Goal: Task Accomplishment & Management: Manage account settings

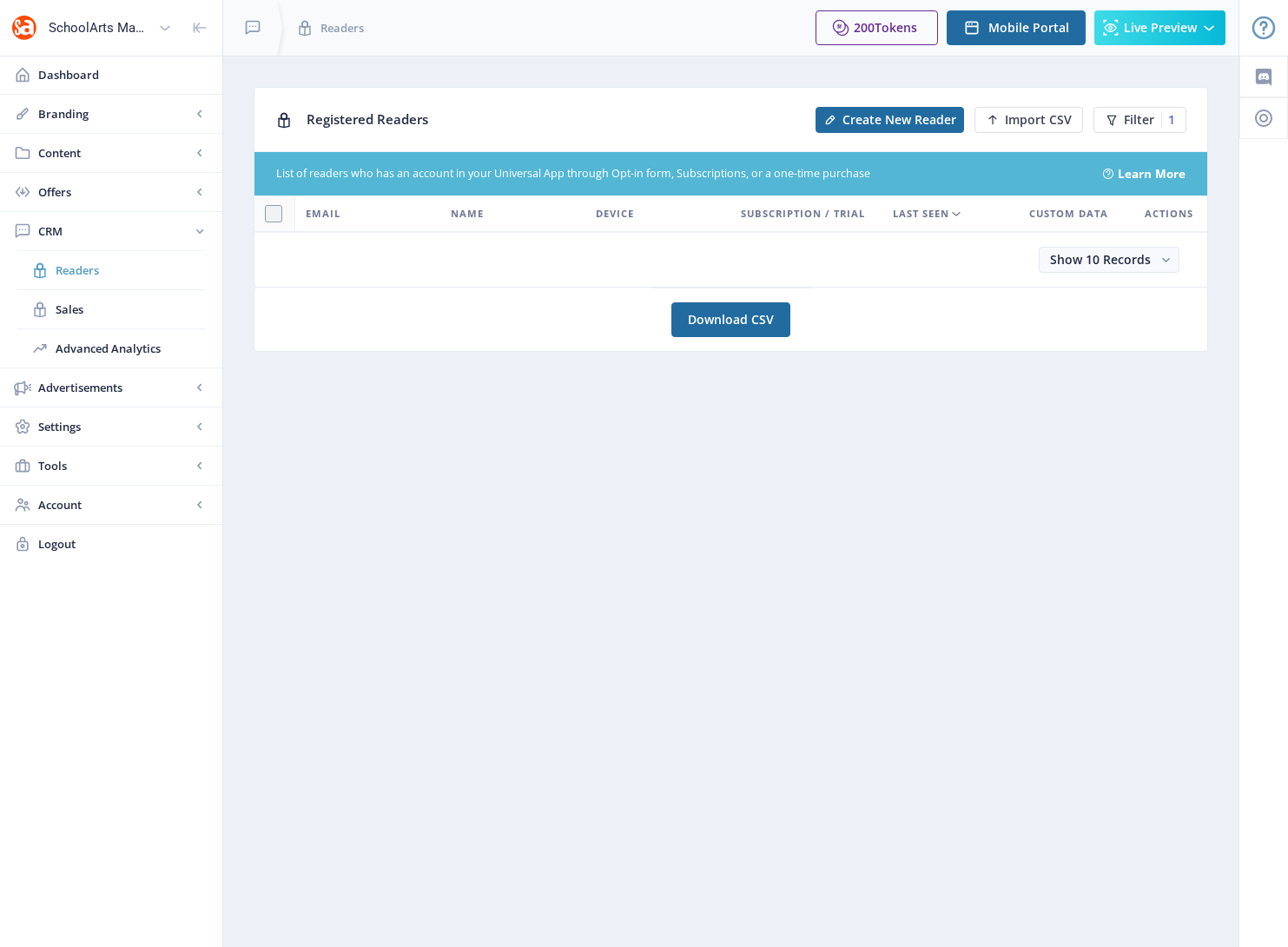
click at [65, 270] on span "Readers" at bounding box center [131, 269] width 149 height 17
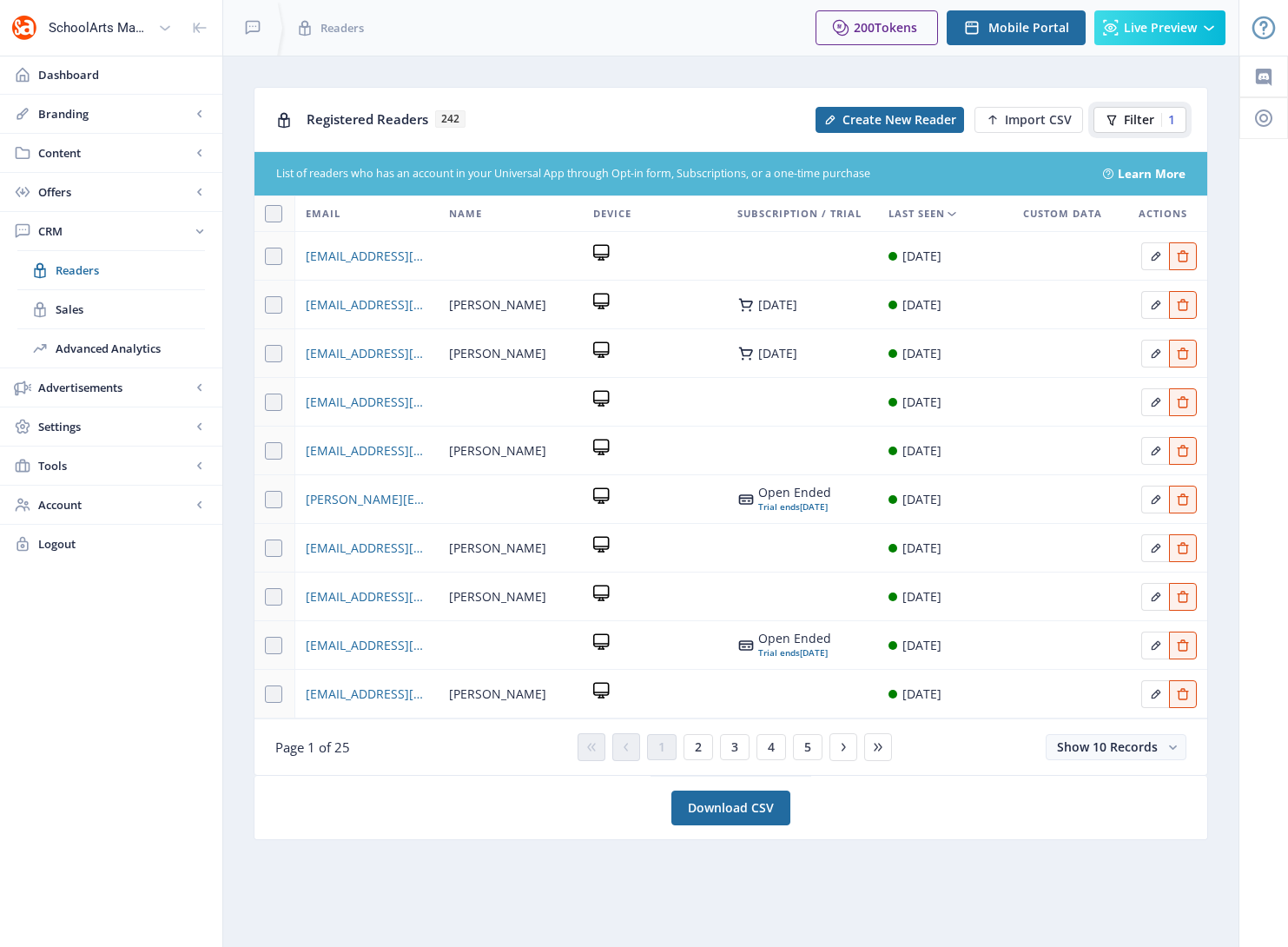
click at [1169, 122] on div "1" at bounding box center [1167, 119] width 14 height 14
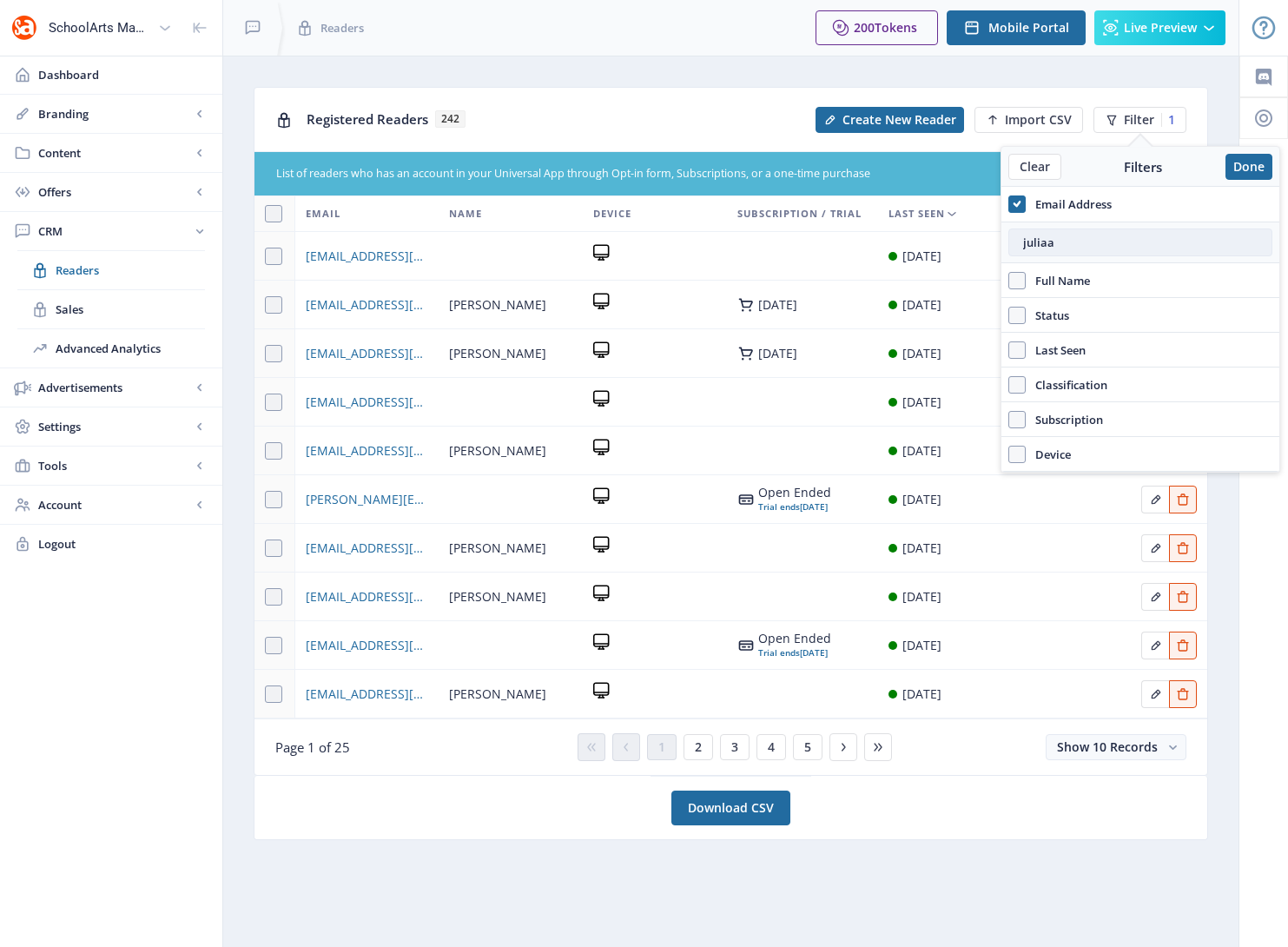
drag, startPoint x: 1064, startPoint y: 242, endPoint x: 1007, endPoint y: 239, distance: 57.1
click at [1008, 239] on input "juliaa" at bounding box center [1139, 242] width 264 height 28
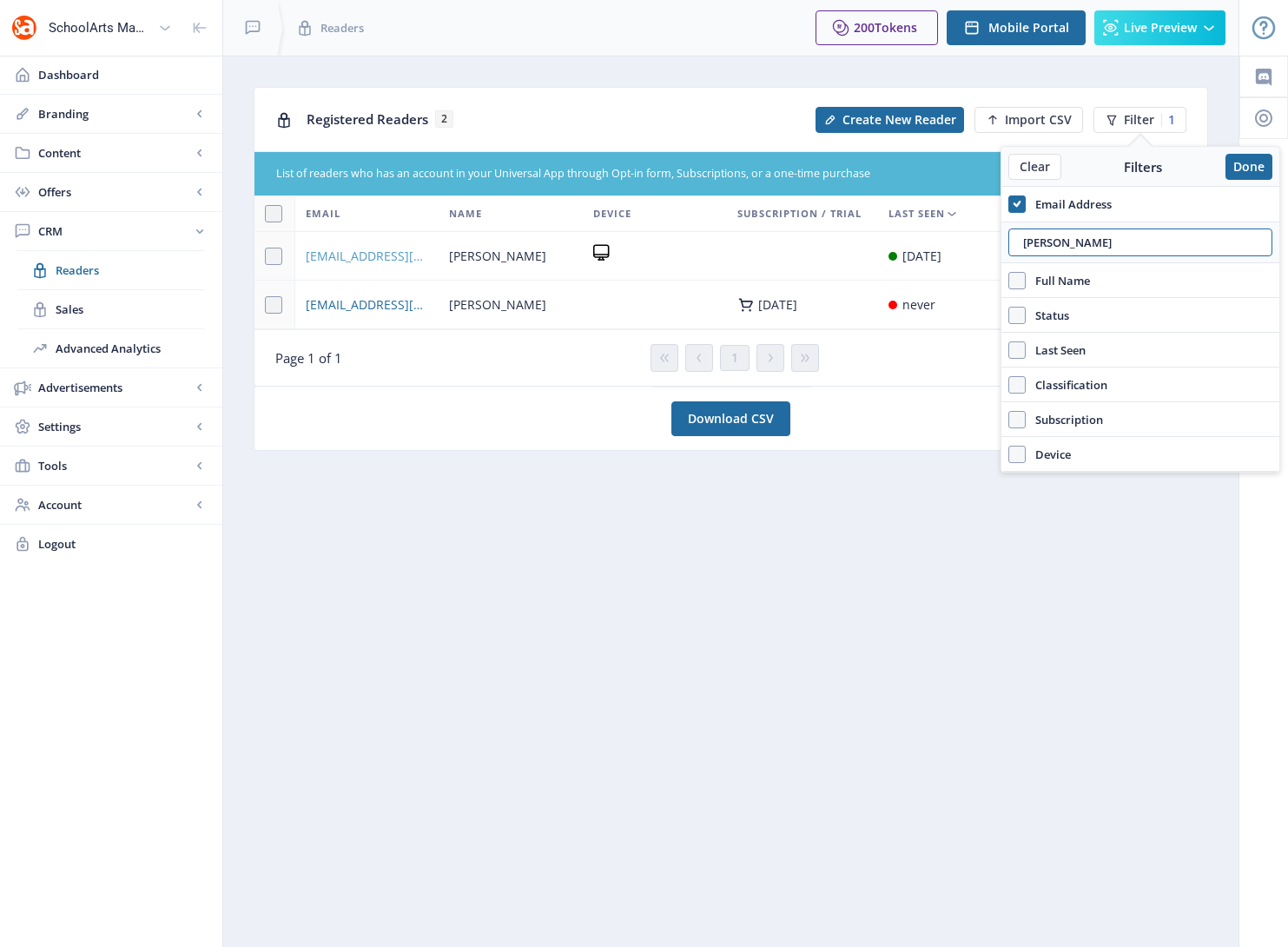
type input "[PERSON_NAME]"
click at [372, 259] on span "[EMAIL_ADDRESS][DOMAIN_NAME]" at bounding box center [367, 256] width 123 height 21
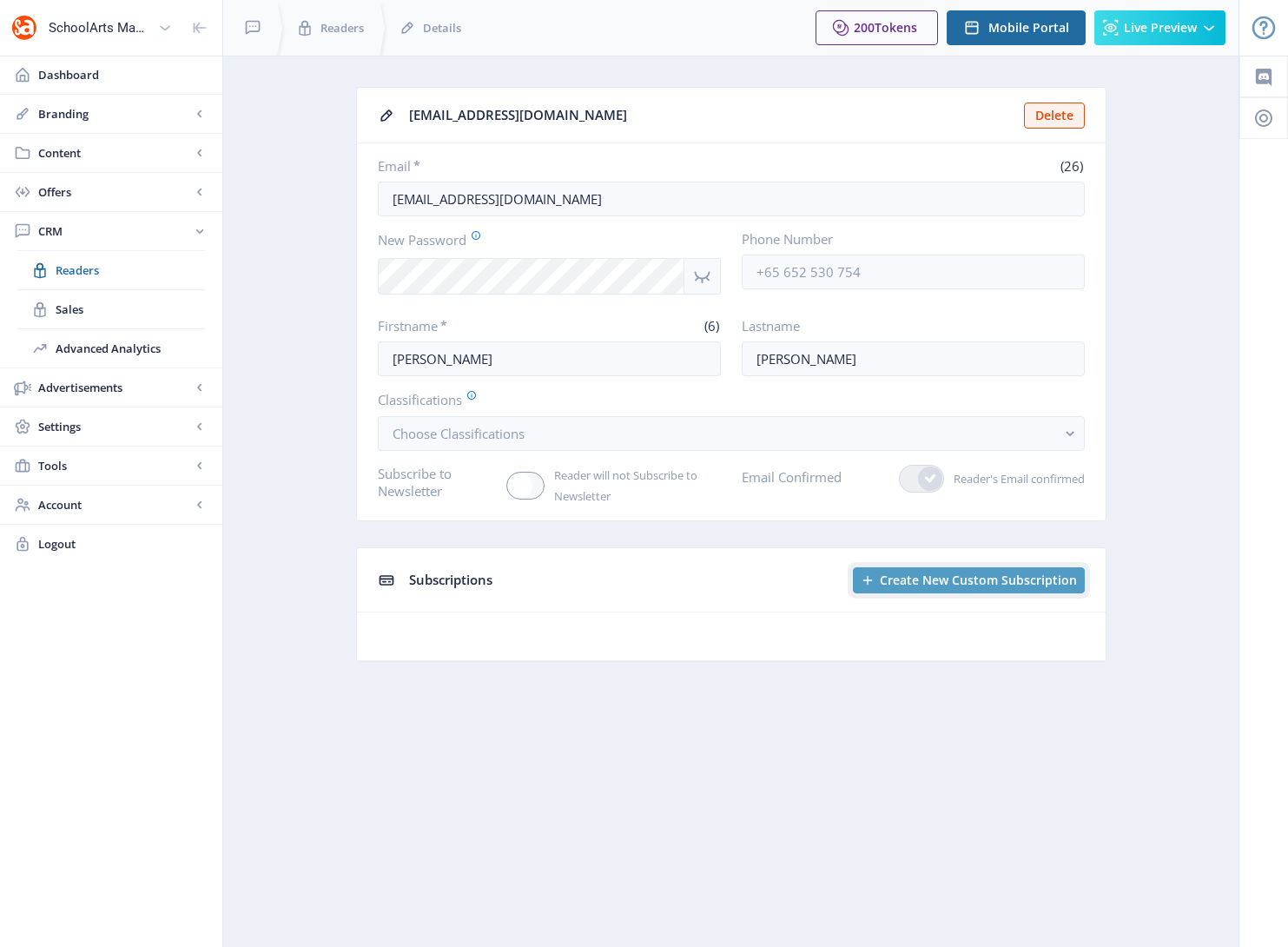
click at [905, 577] on span "Create New Custom Subscription" at bounding box center [978, 580] width 197 height 14
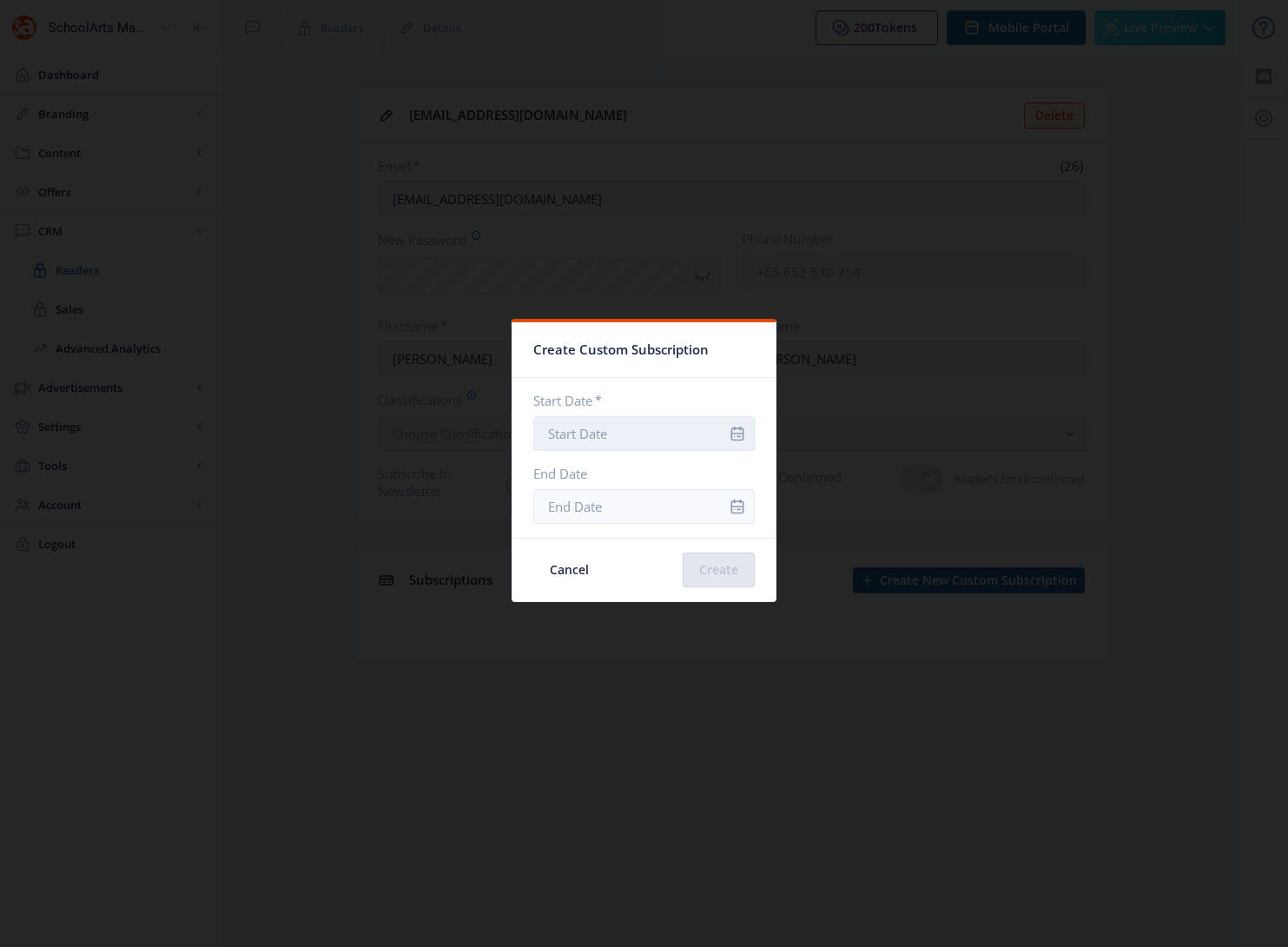
click at [662, 432] on input "Start Date *" at bounding box center [644, 433] width 221 height 35
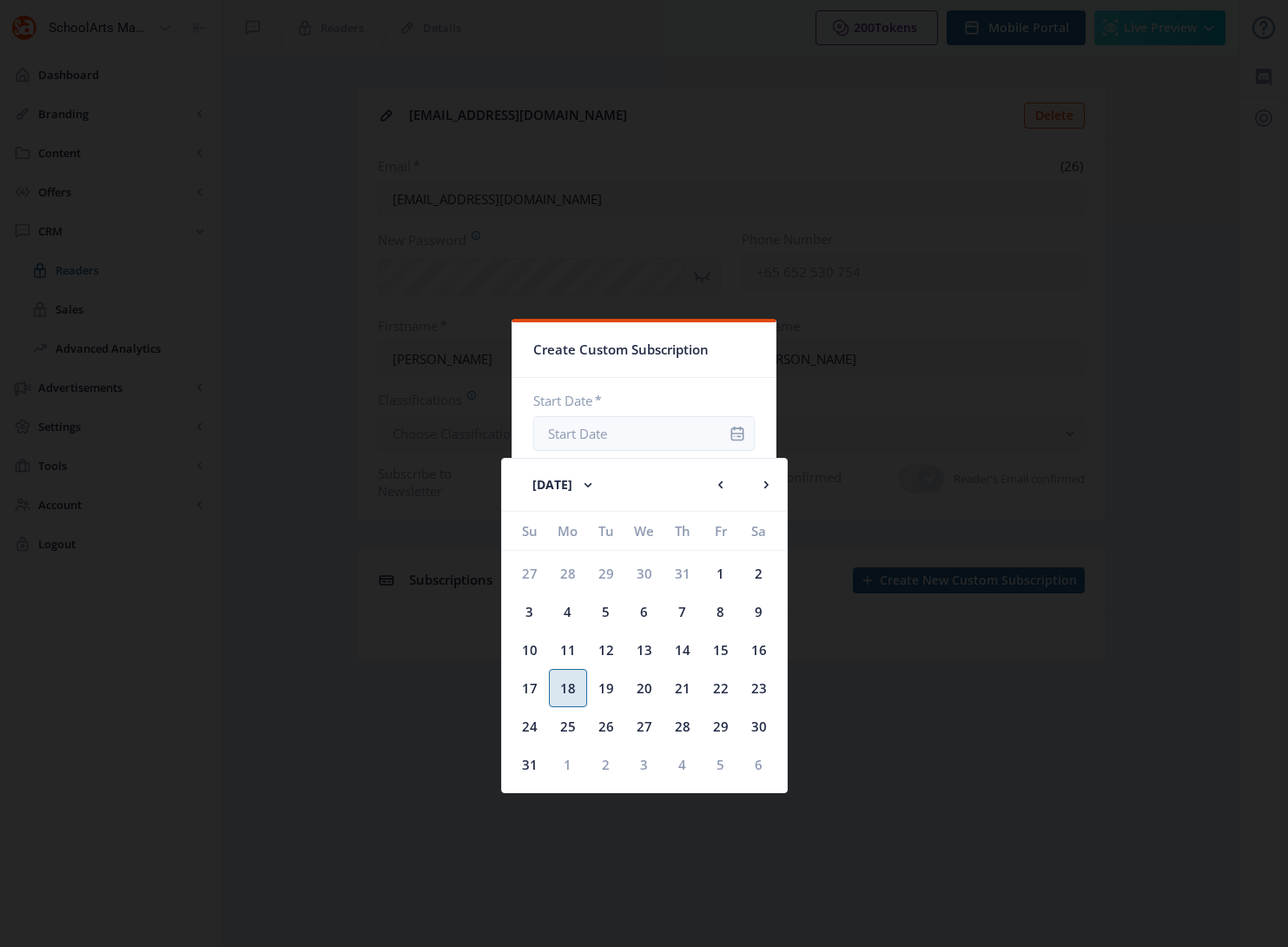
click at [567, 691] on div "18" at bounding box center [568, 688] width 38 height 38
type input "[DATE]"
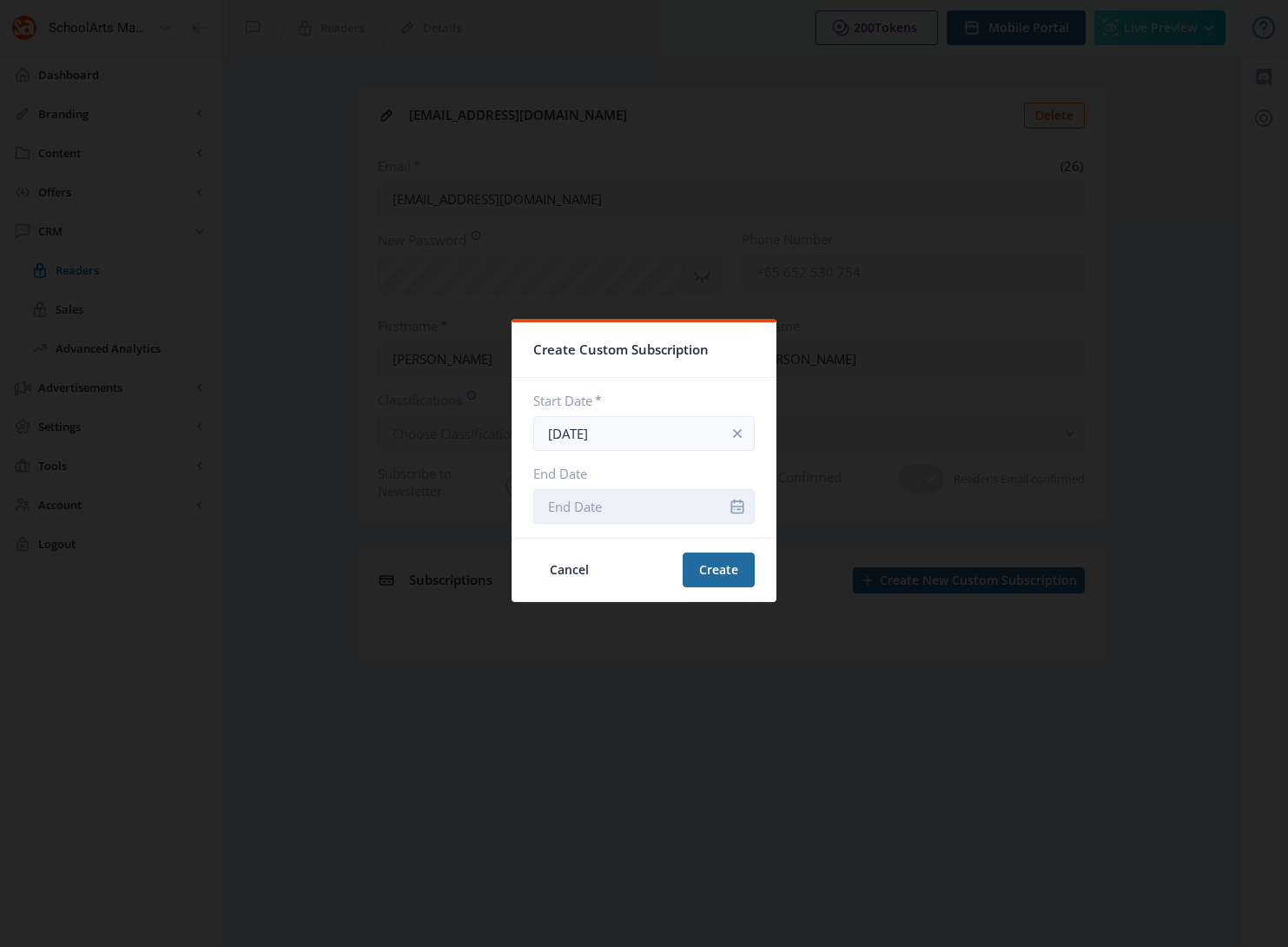
click at [697, 503] on input "End Date" at bounding box center [644, 506] width 221 height 35
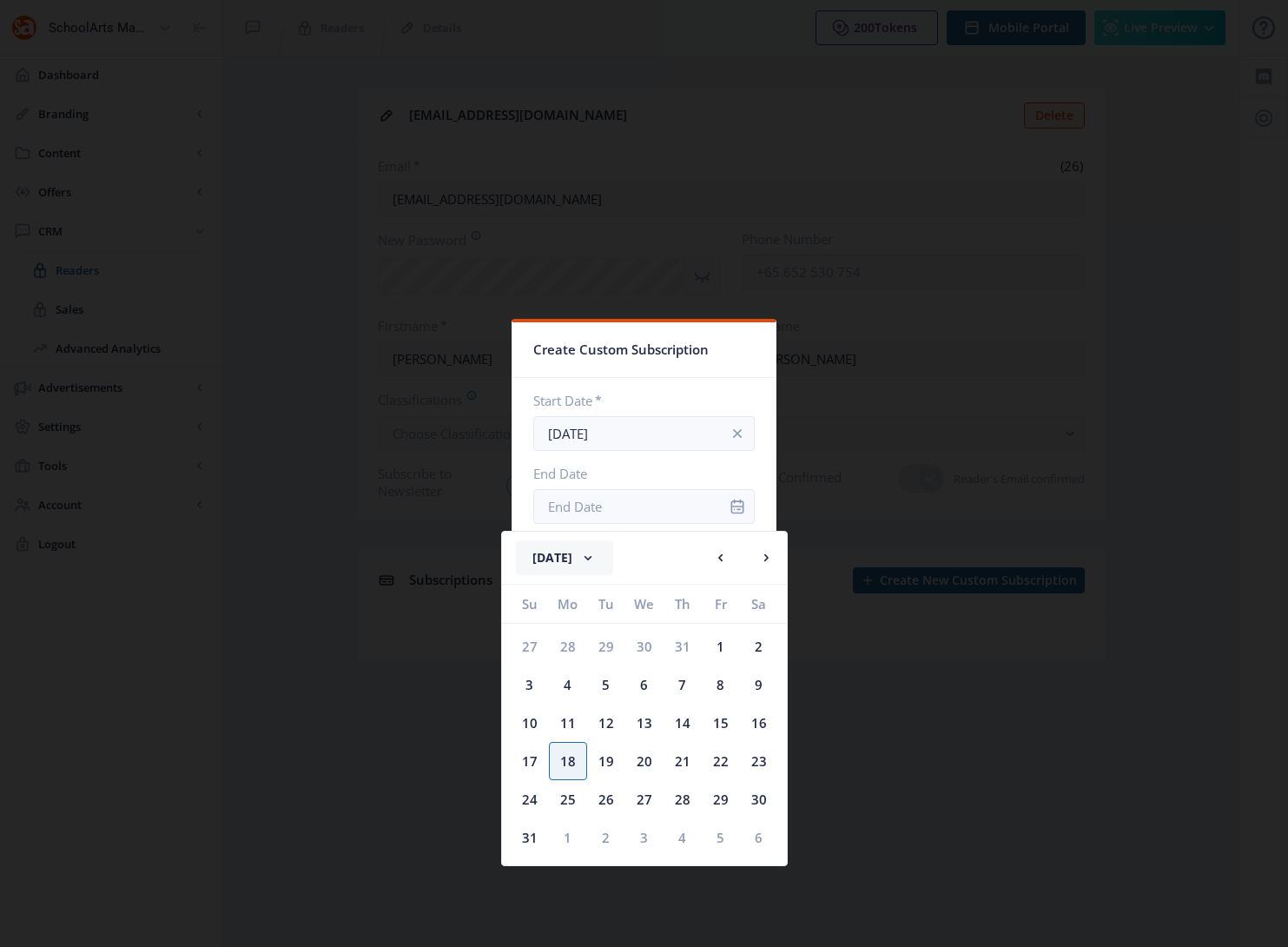
click at [589, 560] on button "[DATE]" at bounding box center [564, 557] width 97 height 35
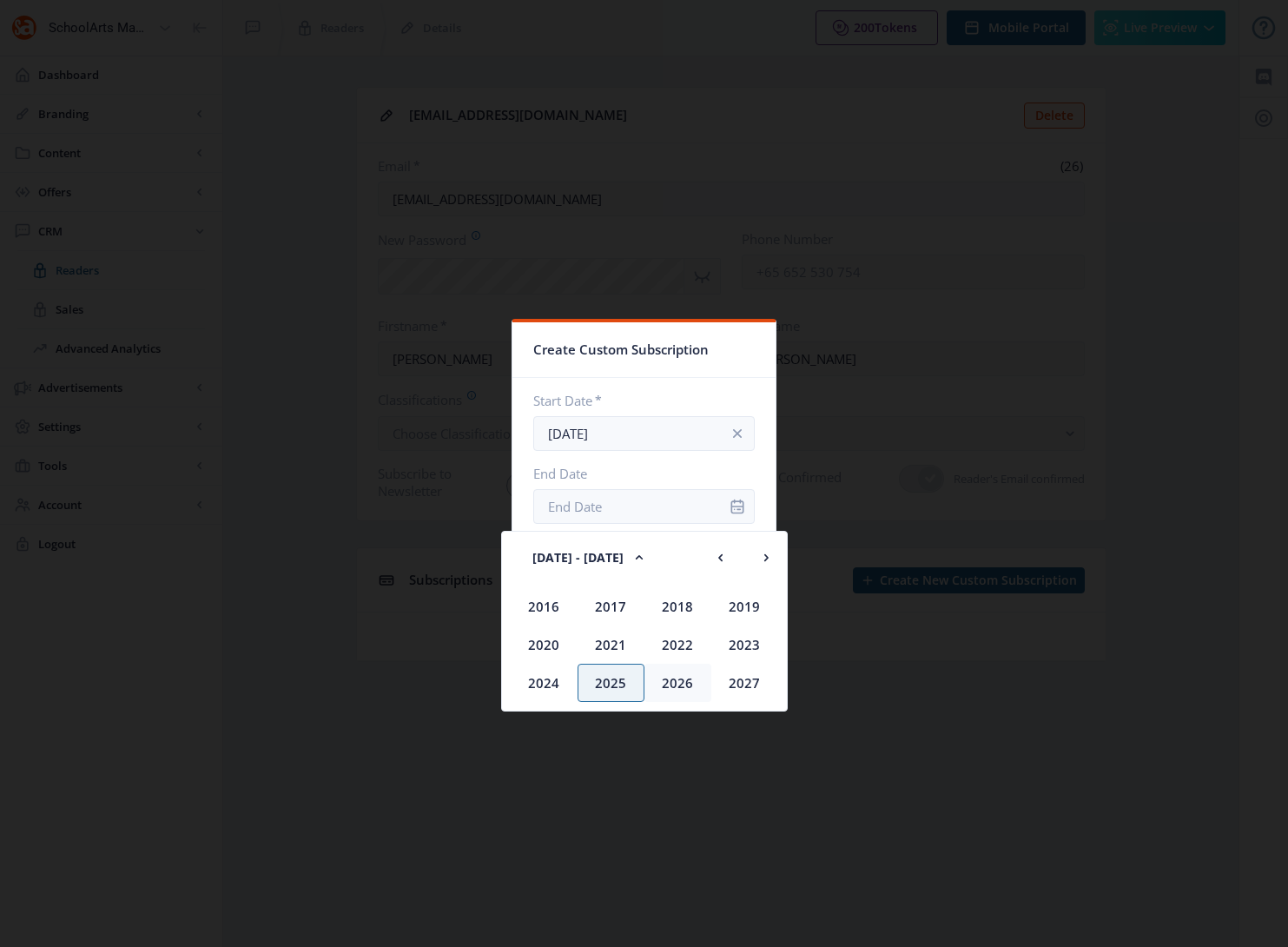
click at [675, 679] on div "2026" at bounding box center [678, 682] width 67 height 38
click at [749, 644] on div "Aug" at bounding box center [744, 645] width 67 height 38
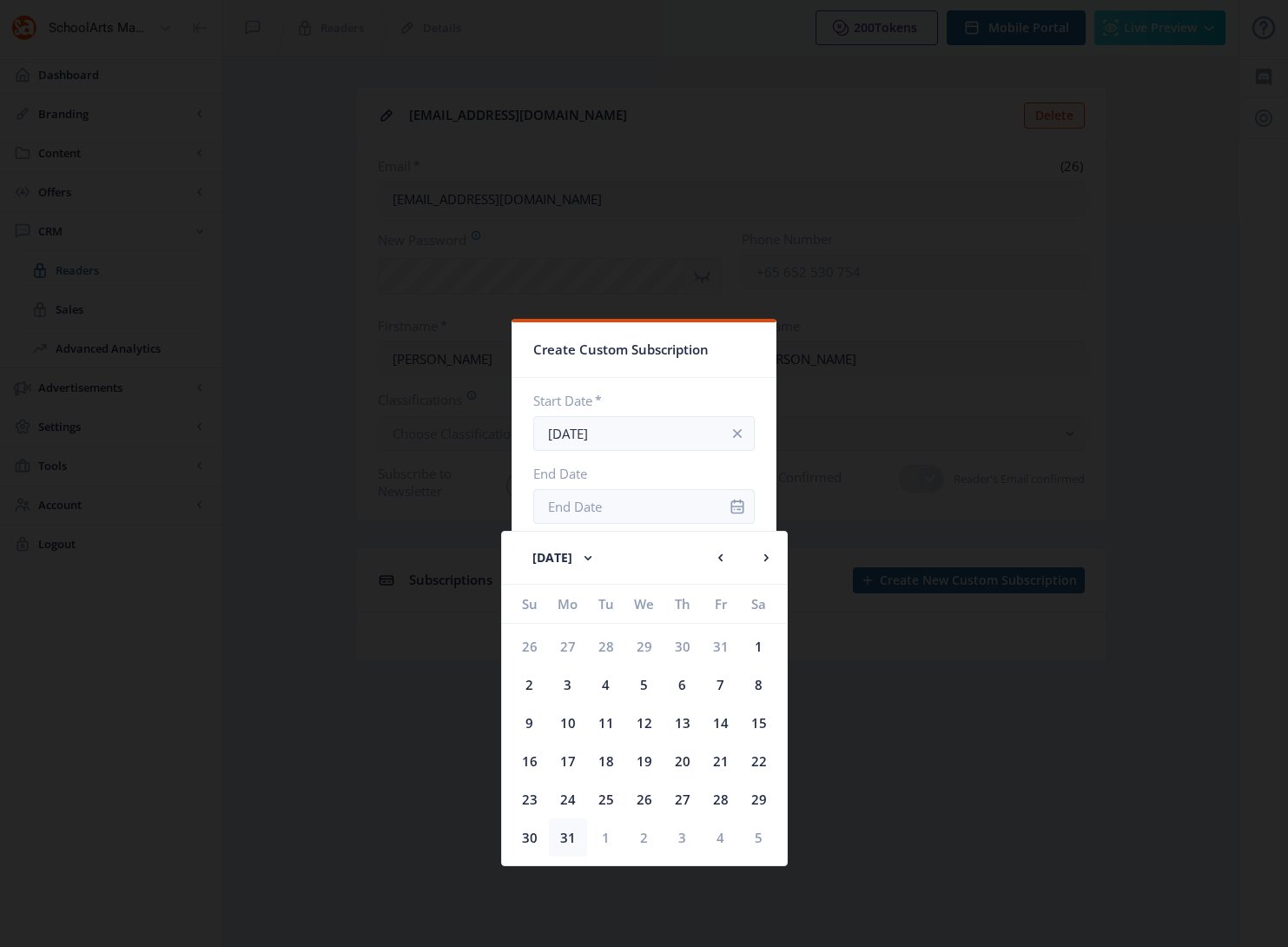
click at [561, 836] on div "31" at bounding box center [568, 837] width 38 height 38
type input "[DATE]"
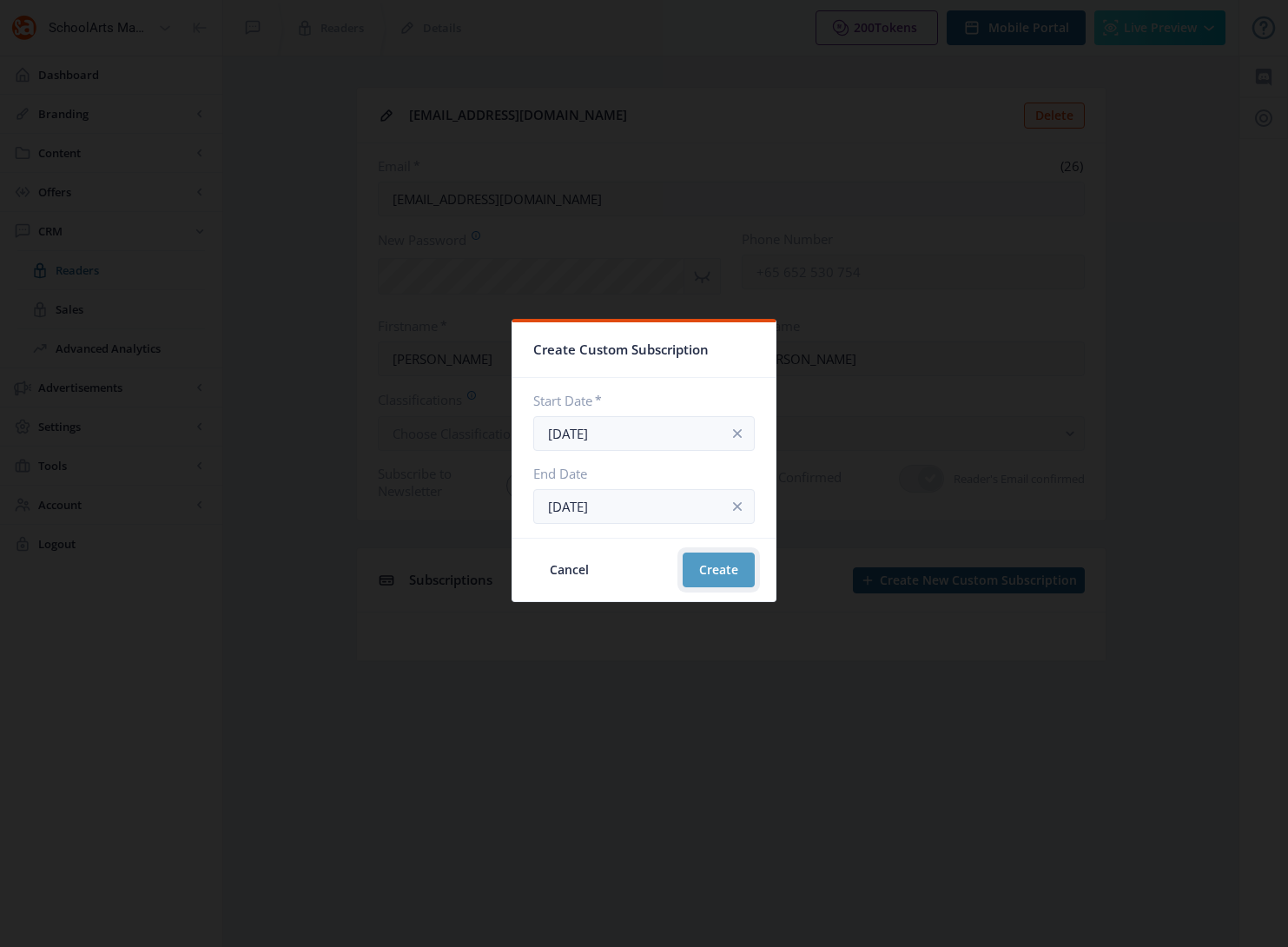
click at [707, 568] on button "Create" at bounding box center [719, 570] width 72 height 35
